Goal: Find specific page/section: Find specific page/section

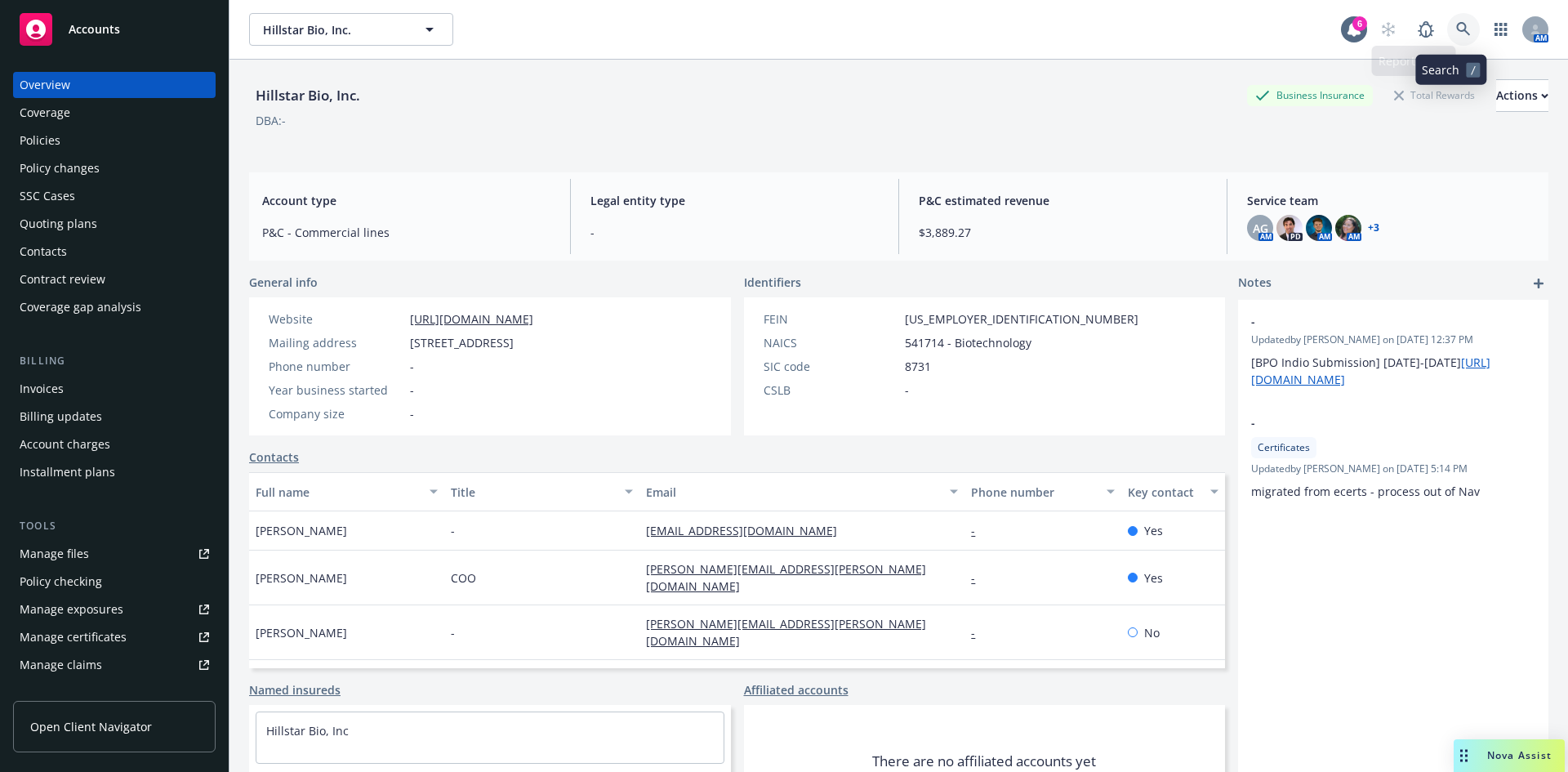
click at [1456, 30] on icon at bounding box center [1463, 29] width 14 height 14
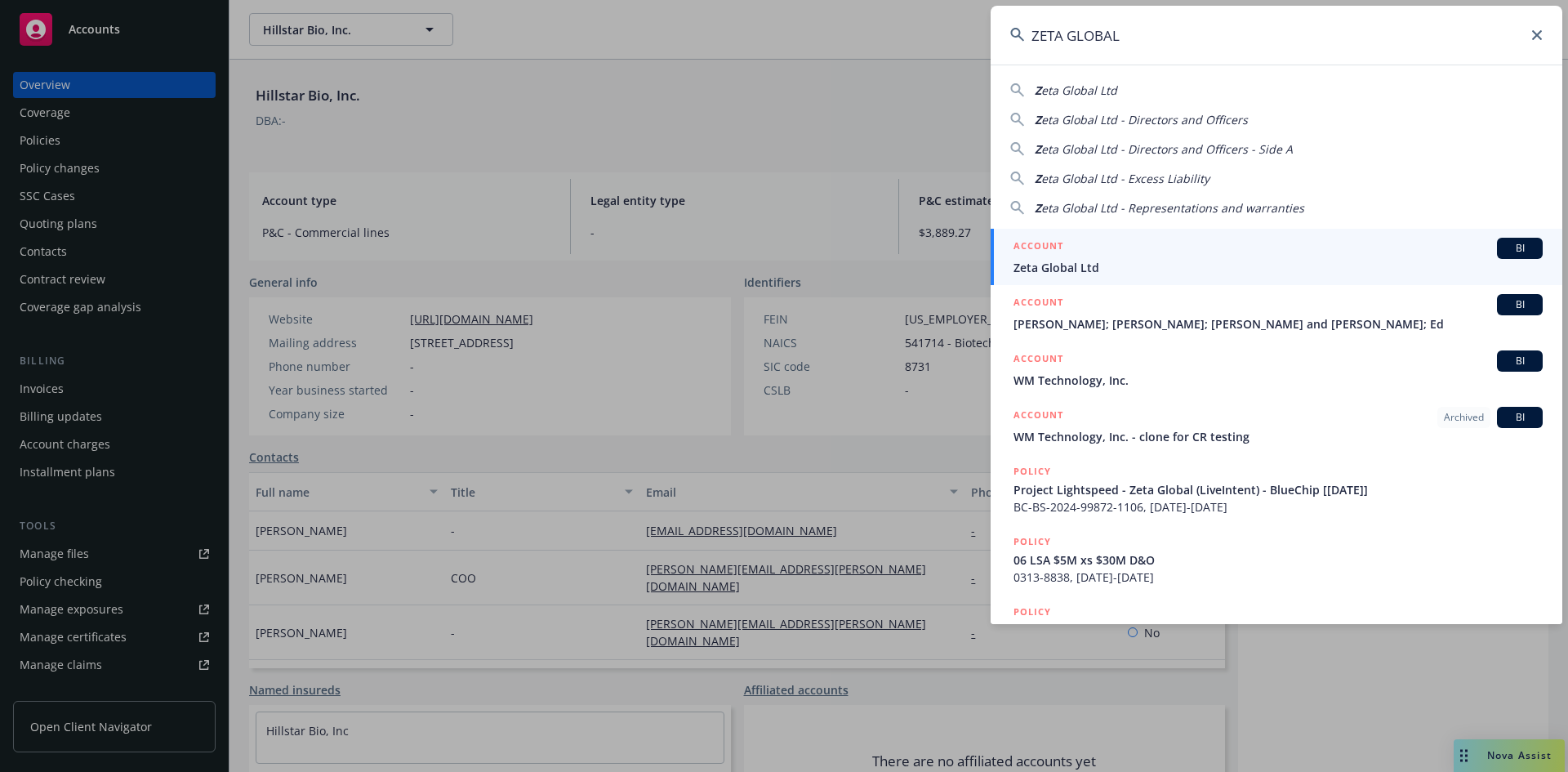
type input "ZETA GLOBAL"
click at [1066, 259] on span "Zeta Global Ltd" at bounding box center [1278, 267] width 529 height 17
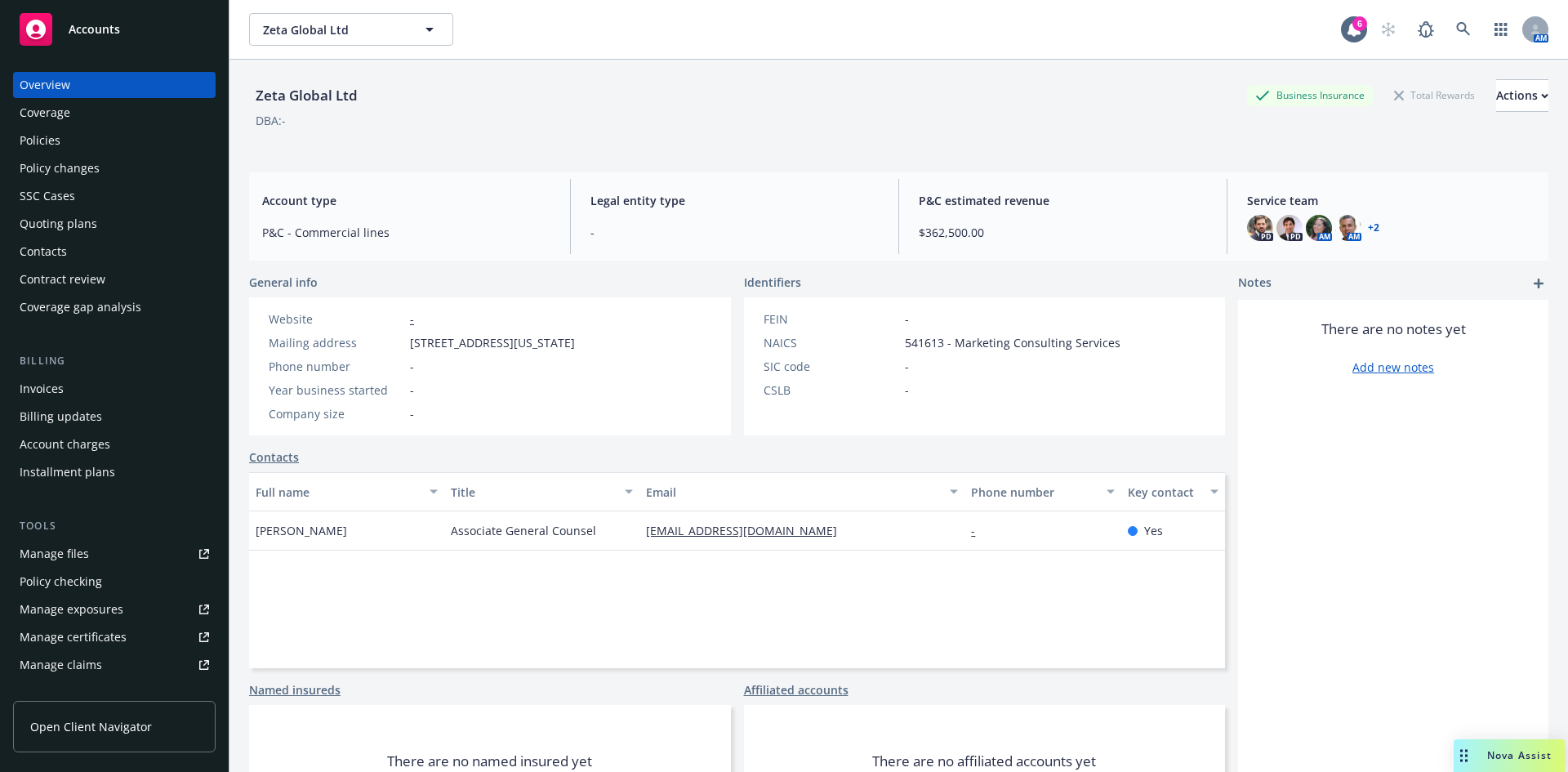
click at [59, 130] on div "Policies" at bounding box center [40, 141] width 41 height 26
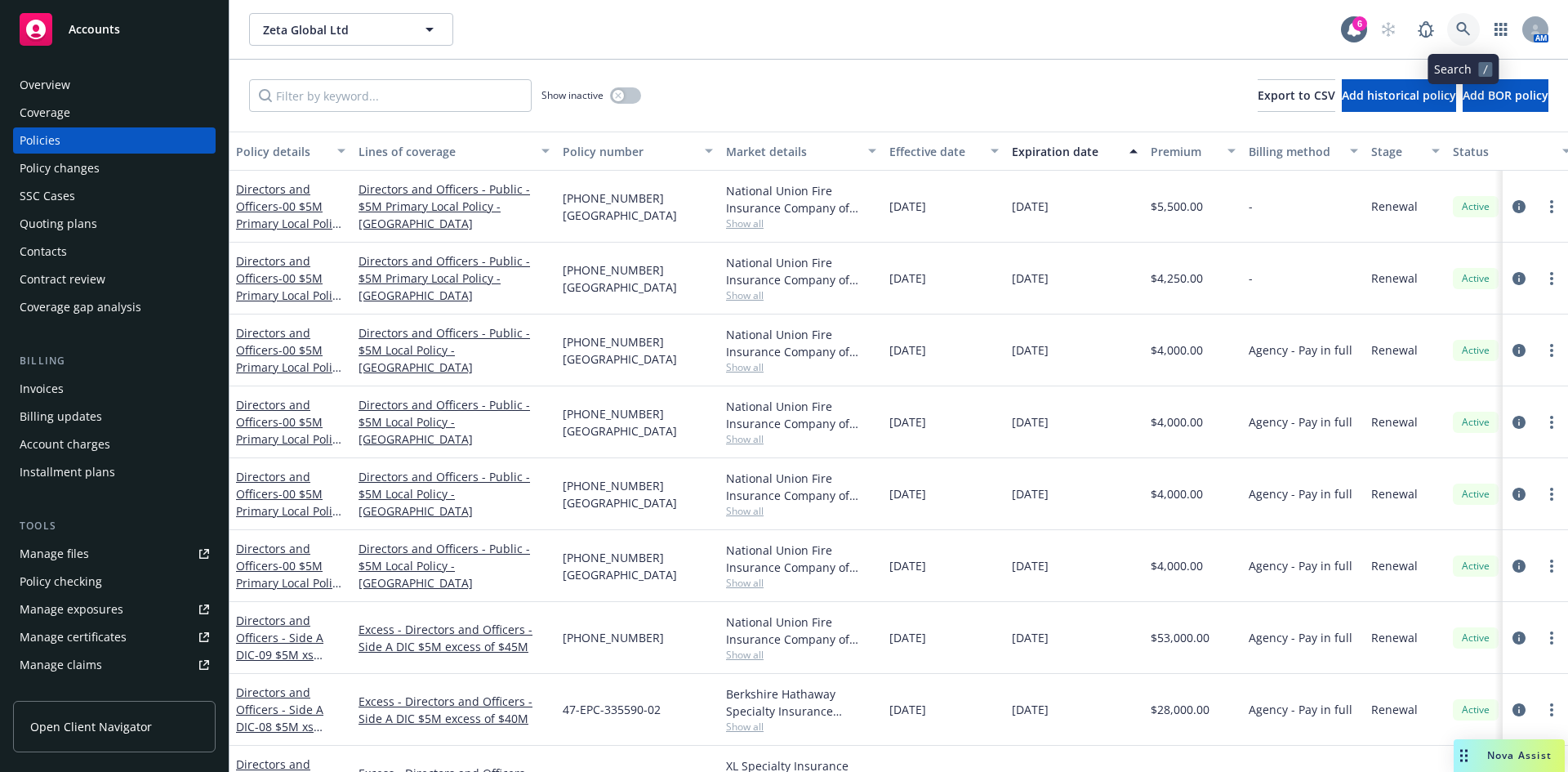
click at [1458, 24] on icon at bounding box center [1463, 29] width 15 height 15
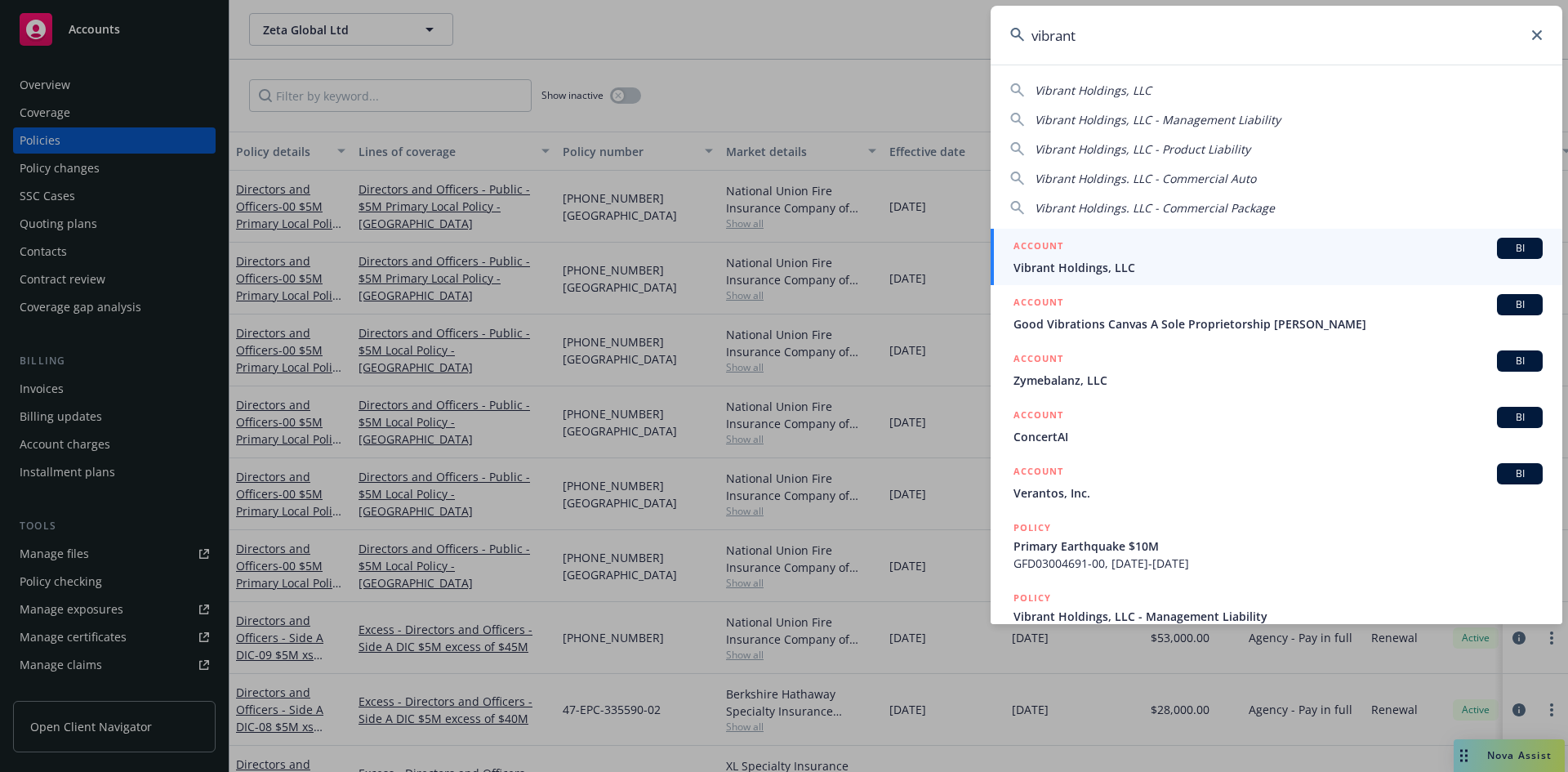
type input "vibrant"
click at [1097, 265] on span "Vibrant Holdings, LLC" at bounding box center [1278, 267] width 529 height 17
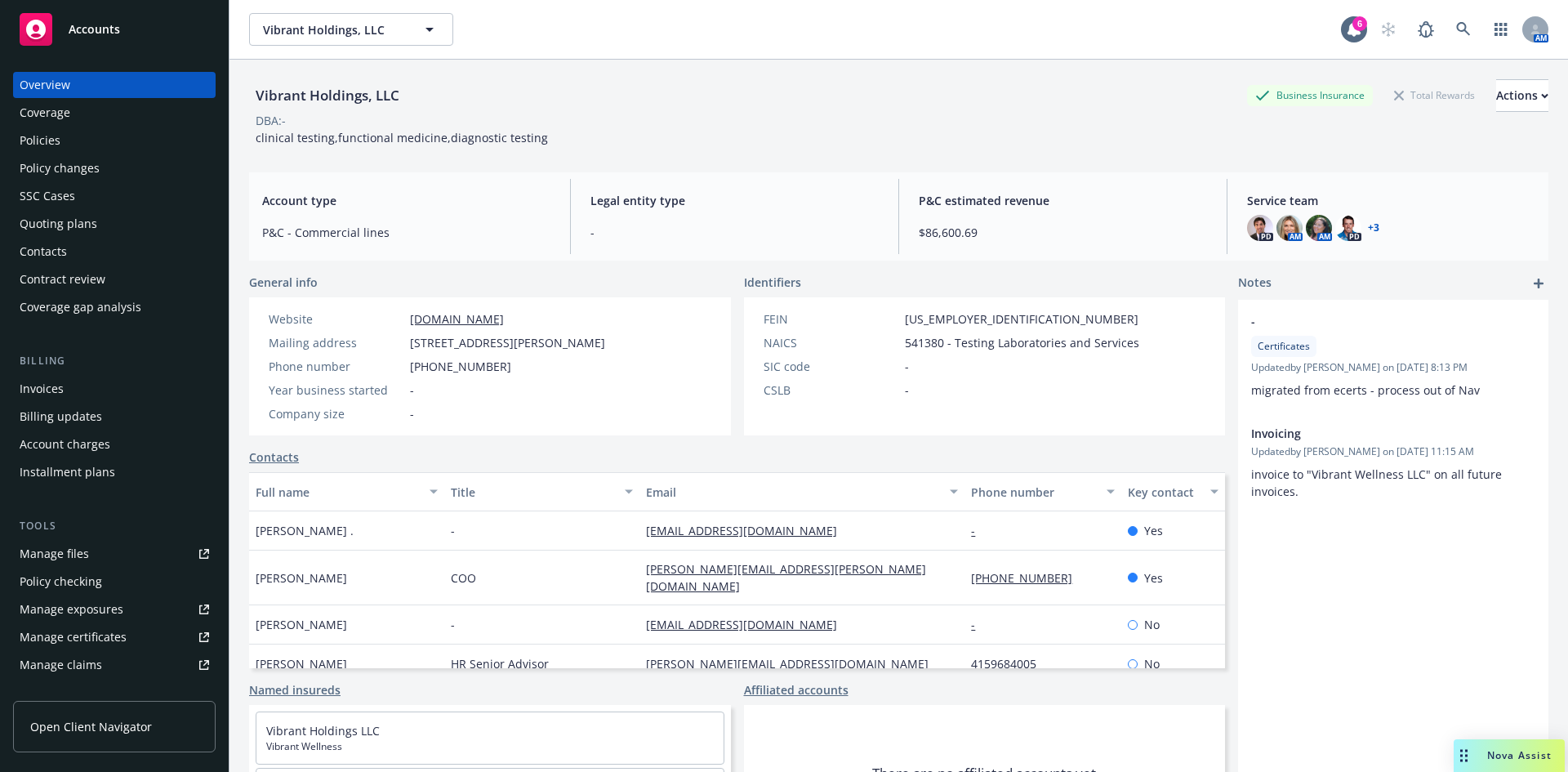
click at [336, 96] on div "Vibrant Holdings, LLC" at bounding box center [328, 95] width 157 height 21
